Goal: Navigation & Orientation: Find specific page/section

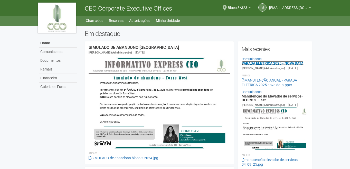
click at [265, 63] on link "PARADA ELÉTRICA 2025 - NOVA DATA" at bounding box center [272, 63] width 62 height 4
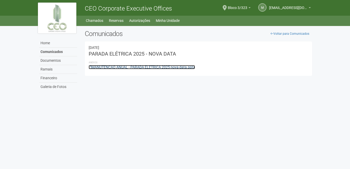
click at [154, 67] on link "MANUTENÇÃO ANUAL - PARADA ELÉTRICA 2025 nova data.pptx" at bounding box center [142, 67] width 106 height 4
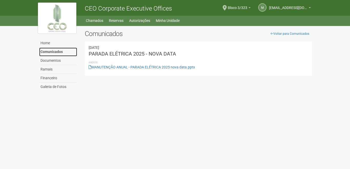
click at [53, 50] on link "Comunicados" at bounding box center [58, 51] width 38 height 9
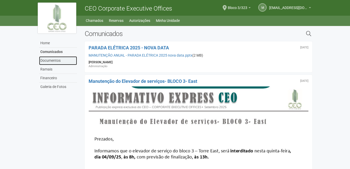
click at [51, 60] on link "Documentos" at bounding box center [58, 60] width 38 height 9
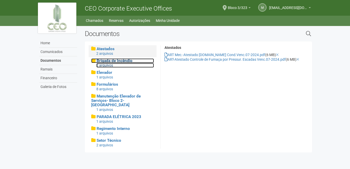
click at [111, 61] on span "Brigada de Incêndio" at bounding box center [115, 60] width 36 height 5
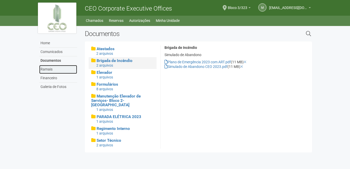
click at [49, 68] on link "Ramais" at bounding box center [58, 69] width 38 height 9
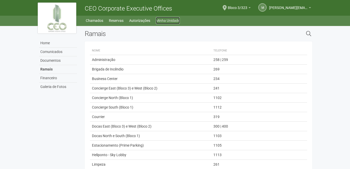
click at [174, 21] on link "Minha Unidade" at bounding box center [168, 20] width 24 height 7
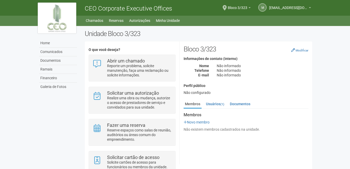
scroll to position [16, 0]
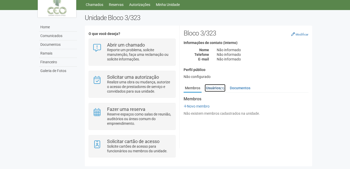
click at [216, 88] on link "Usuários (1)" at bounding box center [214, 88] width 21 height 8
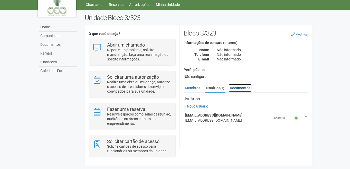
click at [241, 87] on link "Documentos" at bounding box center [239, 88] width 23 height 8
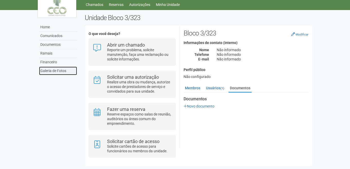
click at [58, 70] on link "Galeria de Fotos" at bounding box center [58, 70] width 38 height 8
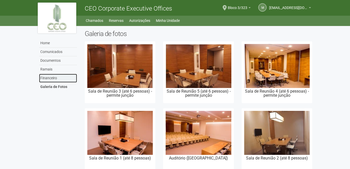
click at [54, 79] on link "Financeiro" at bounding box center [58, 78] width 38 height 9
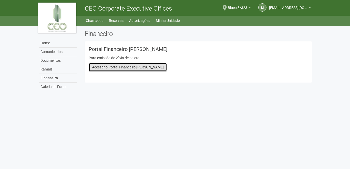
click at [134, 66] on link "Acessar o Portal Financeiro Lloyd" at bounding box center [128, 67] width 78 height 9
